Goal: Task Accomplishment & Management: Complete application form

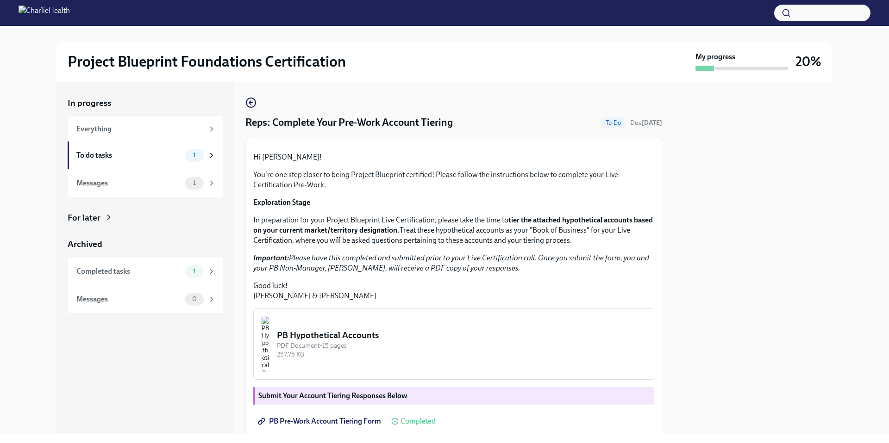
scroll to position [131, 0]
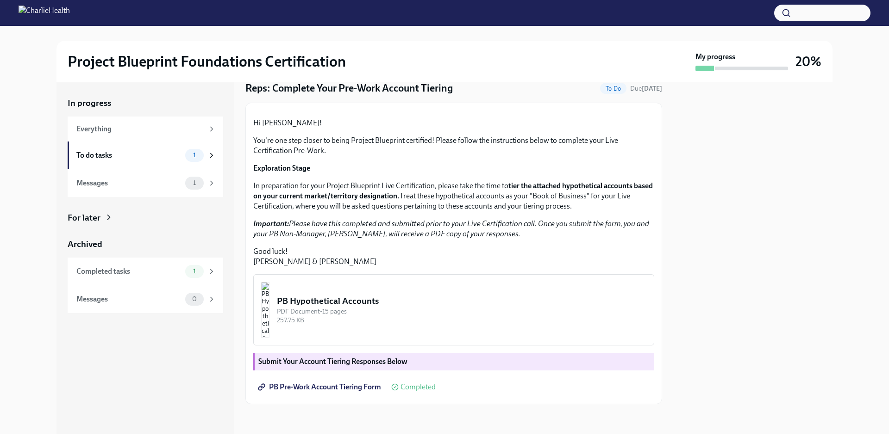
click at [355, 324] on div "257.75 KB" at bounding box center [461, 320] width 369 height 9
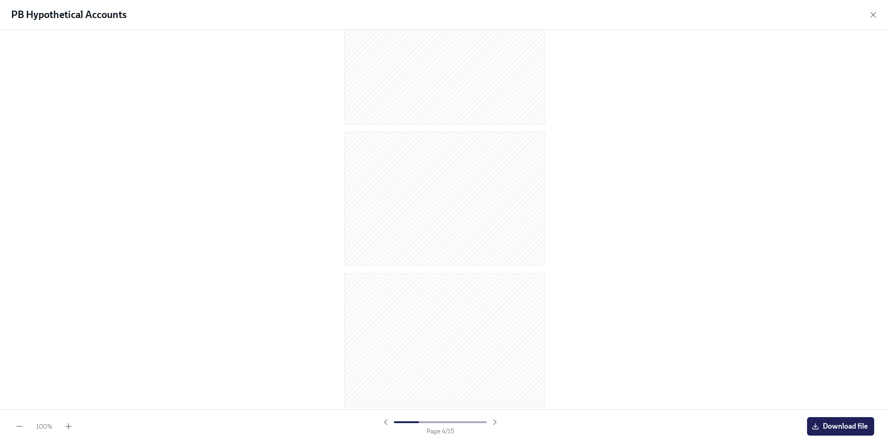
scroll to position [0, 0]
click at [874, 14] on icon "button" at bounding box center [872, 14] width 9 height 9
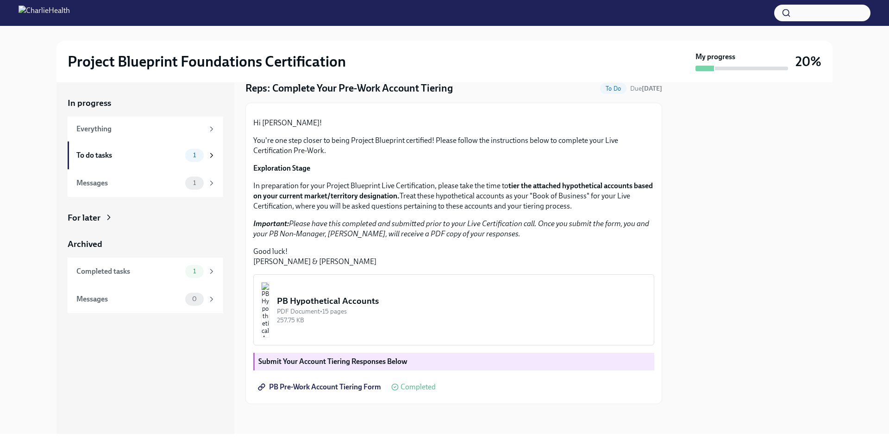
scroll to position [131, 0]
click at [680, 239] on div at bounding box center [752, 258] width 159 height 352
click at [109, 153] on div "To do tasks" at bounding box center [128, 155] width 105 height 10
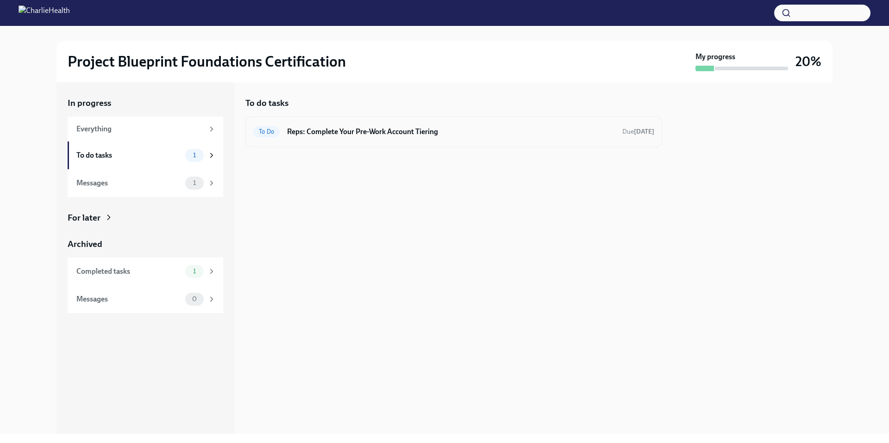
click at [347, 131] on h6 "Reps: Complete Your Pre-Work Account Tiering" at bounding box center [451, 132] width 328 height 10
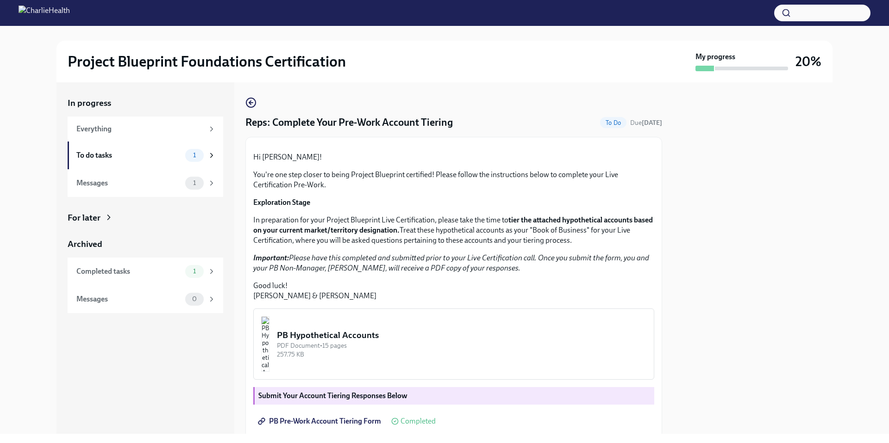
click at [616, 125] on span "To Do" at bounding box center [613, 122] width 26 height 7
click at [148, 178] on div "Messages" at bounding box center [128, 183] width 105 height 10
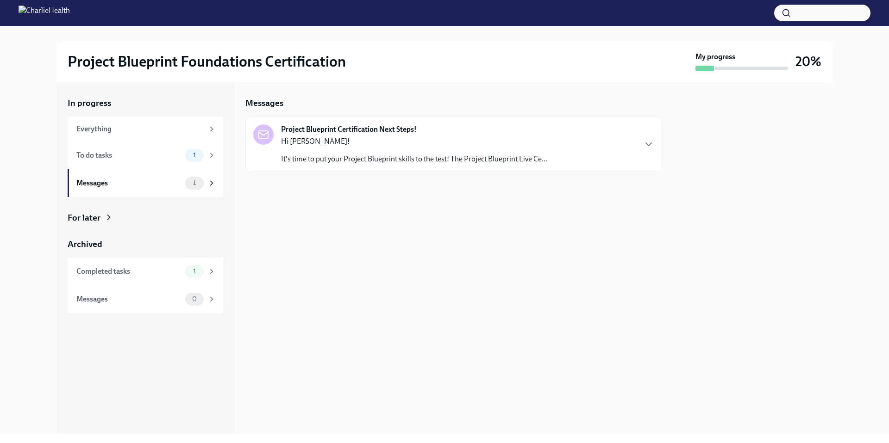
click at [455, 137] on p "Hi [PERSON_NAME]!" at bounding box center [414, 142] width 266 height 10
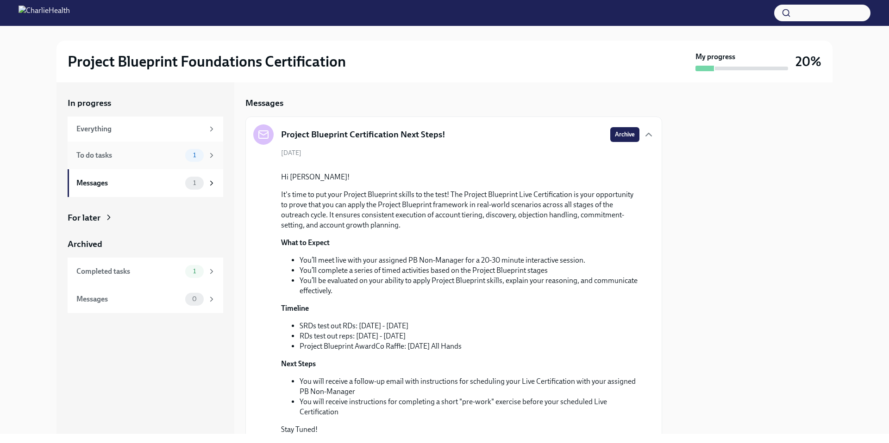
click at [172, 150] on div "To do tasks" at bounding box center [128, 155] width 105 height 10
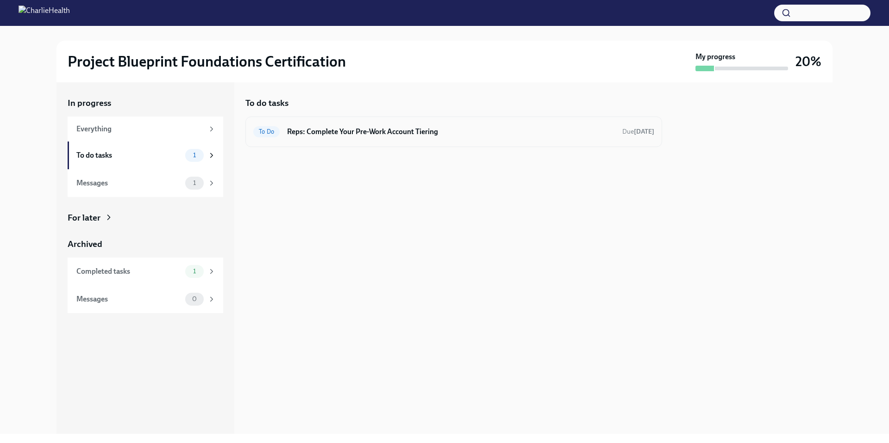
click at [385, 135] on h6 "Reps: Complete Your Pre-Work Account Tiering" at bounding box center [451, 132] width 328 height 10
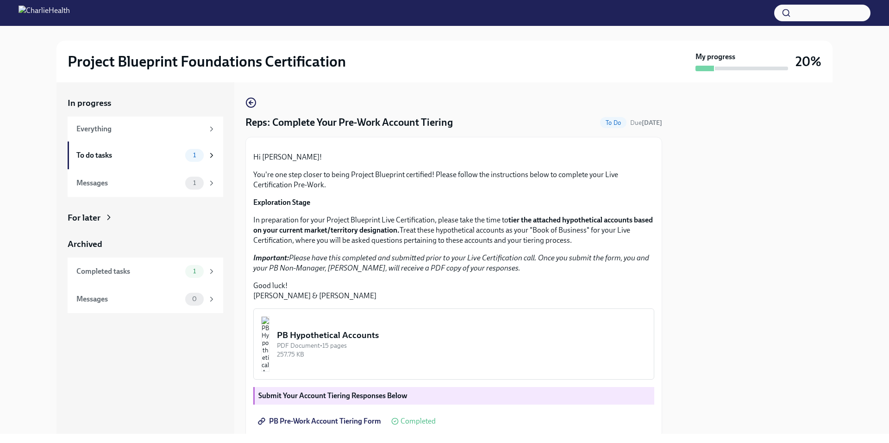
scroll to position [131, 0]
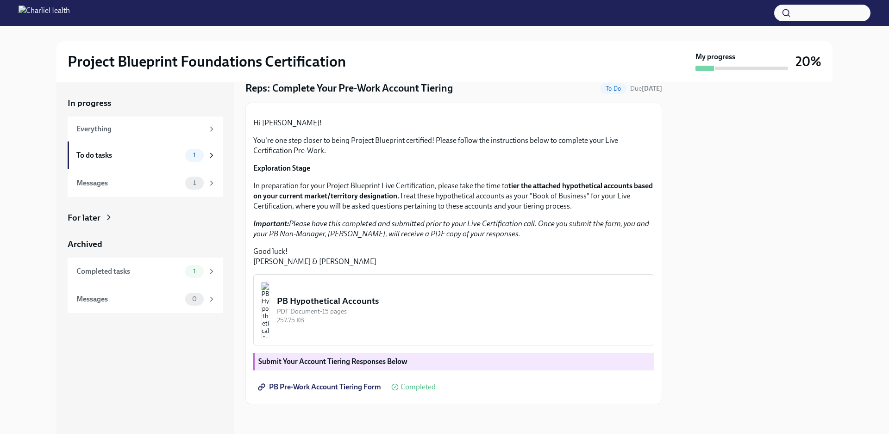
click at [378, 368] on div "Submit Your Account Tiering Responses Below" at bounding box center [453, 362] width 401 height 18
click at [350, 387] on span "PB Pre-Work Account Tiering Form" at bounding box center [320, 387] width 121 height 9
